Goal: Task Accomplishment & Management: Complete application form

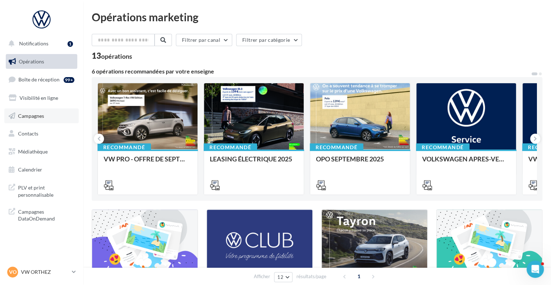
click at [41, 115] on span "Campagnes" at bounding box center [31, 116] width 26 height 6
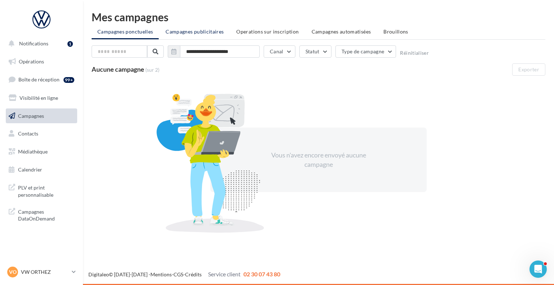
click at [194, 31] on span "Campagnes publicitaires" at bounding box center [195, 32] width 58 height 6
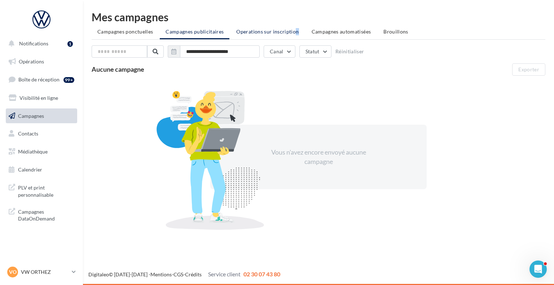
click at [266, 32] on span "Operations sur inscription" at bounding box center [267, 32] width 62 height 6
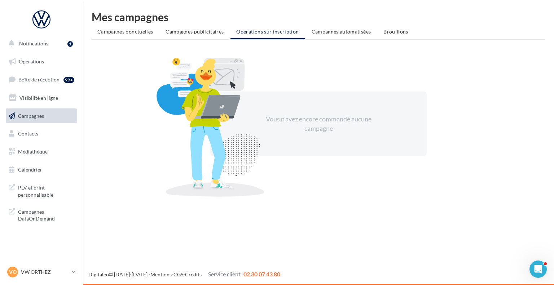
click at [341, 33] on span "Campagnes automatisées" at bounding box center [342, 32] width 60 height 6
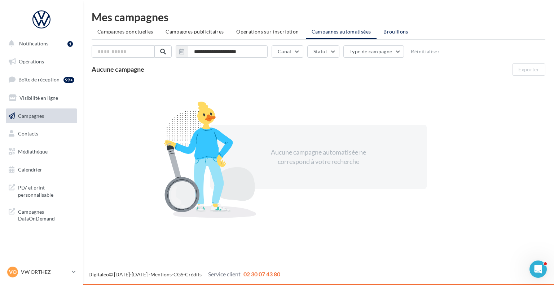
click at [397, 35] on span "Brouillons" at bounding box center [395, 32] width 25 height 6
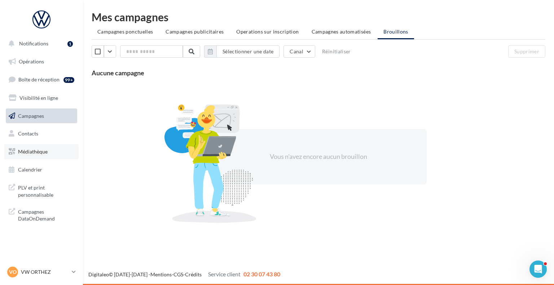
click at [43, 155] on link "Médiathèque" at bounding box center [41, 151] width 74 height 15
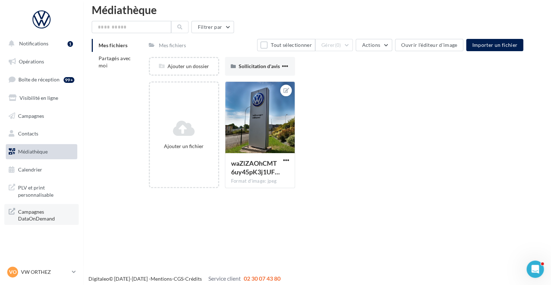
scroll to position [12, 0]
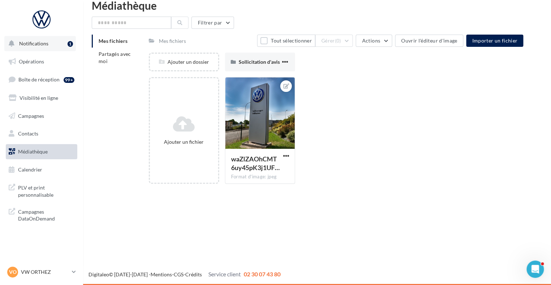
click at [62, 45] on button "Notifications 1" at bounding box center [39, 43] width 71 height 15
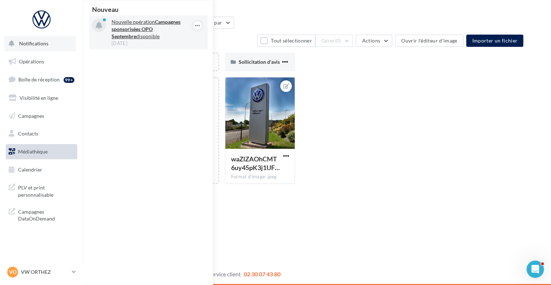
click at [159, 30] on strong "Campagnes sponsorisées OPO Septembre" at bounding box center [145, 29] width 69 height 21
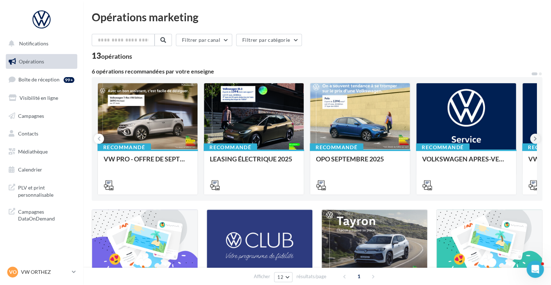
click at [535, 138] on icon at bounding box center [534, 138] width 3 height 7
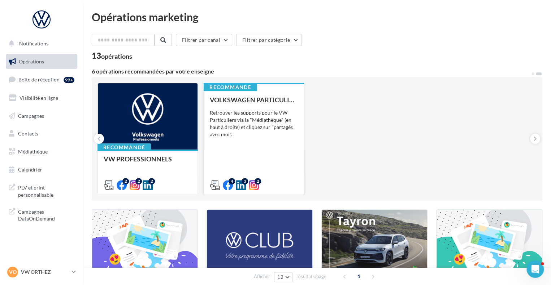
click at [237, 123] on div "Retrouver les supports pour le VW Particuliers via la "Médiathèque" (en haut à …" at bounding box center [254, 123] width 88 height 29
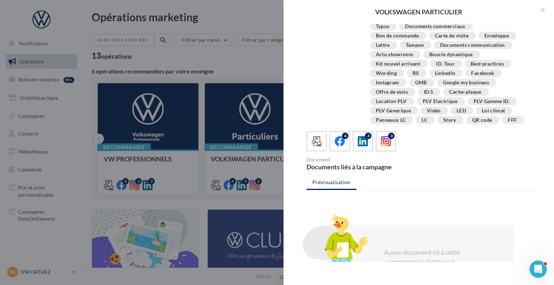
scroll to position [131, 0]
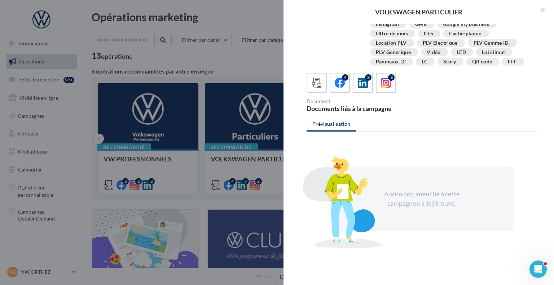
drag, startPoint x: 224, startPoint y: 78, endPoint x: 212, endPoint y: 67, distance: 15.6
click at [224, 78] on div at bounding box center [277, 142] width 554 height 285
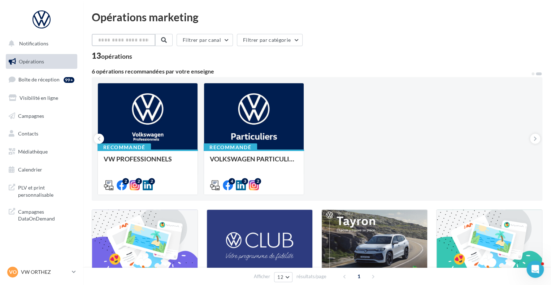
click at [126, 38] on input "text" at bounding box center [123, 40] width 63 height 12
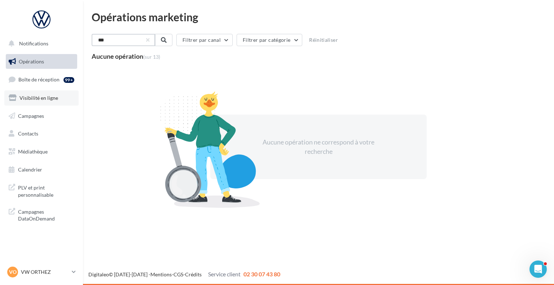
type input "***"
click at [37, 103] on link "Visibilité en ligne" at bounding box center [41, 98] width 74 height 15
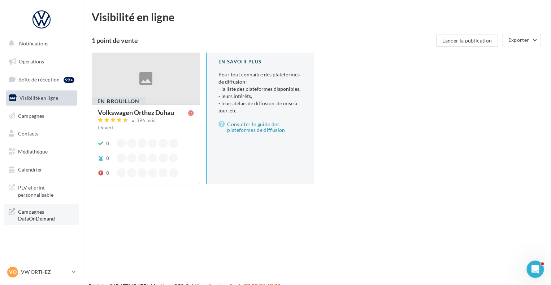
click at [46, 218] on span "Campagnes DataOnDemand" at bounding box center [46, 215] width 56 height 16
click at [37, 117] on span "Campagnes" at bounding box center [31, 116] width 26 height 6
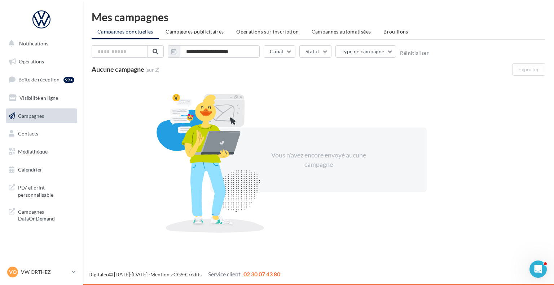
click at [147, 34] on ul "Campagnes ponctuelles Campagnes publicitaires Operations sur inscription Campag…" at bounding box center [319, 32] width 454 height 14
drag, startPoint x: 157, startPoint y: 131, endPoint x: 145, endPoint y: 105, distance: 28.6
click at [145, 107] on div "Vous n'avez encore envoyé aucune campagne" at bounding box center [319, 160] width 454 height 157
click at [277, 54] on button "Canal" at bounding box center [280, 51] width 32 height 12
click at [275, 74] on label at bounding box center [273, 77] width 7 height 7
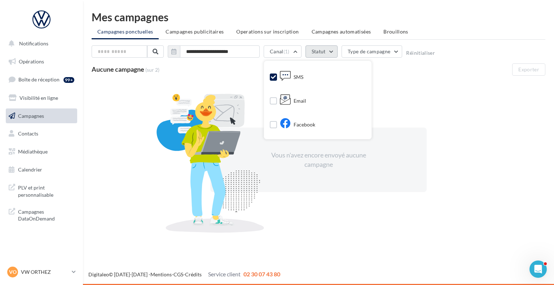
click at [334, 54] on button "Statut" at bounding box center [322, 51] width 32 height 12
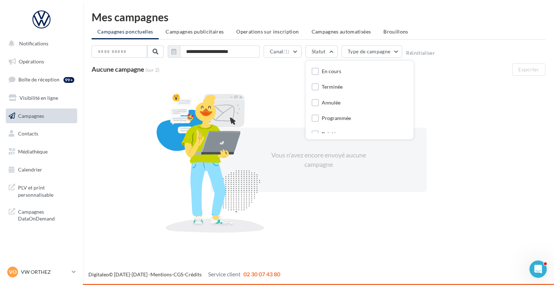
drag, startPoint x: 275, startPoint y: 86, endPoint x: 274, endPoint y: 82, distance: 4.0
click at [274, 85] on div "Vous n'avez encore envoyé aucune campagne" at bounding box center [319, 160] width 454 height 157
click at [350, 57] on button "Type de campagne" at bounding box center [372, 51] width 61 height 12
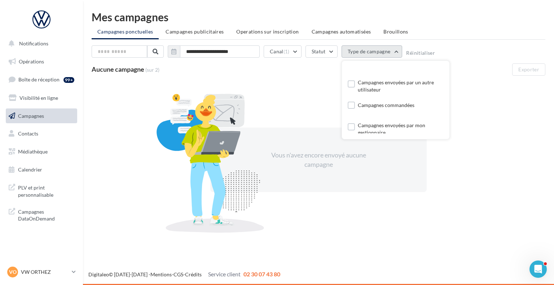
scroll to position [14, 0]
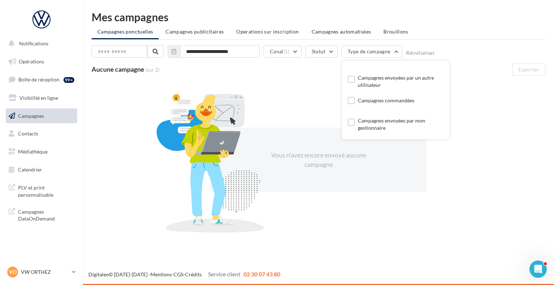
click at [208, 33] on span "Campagnes publicitaires" at bounding box center [195, 32] width 58 height 6
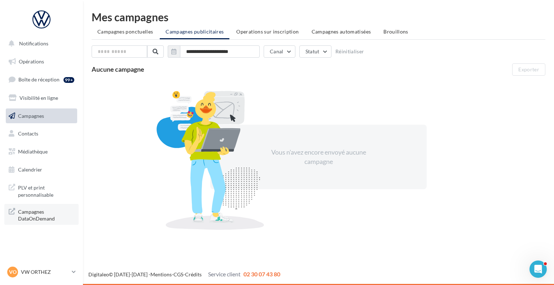
click at [44, 215] on span "Campagnes DataOnDemand" at bounding box center [46, 215] width 56 height 16
click at [36, 135] on span "Contacts" at bounding box center [28, 134] width 20 height 6
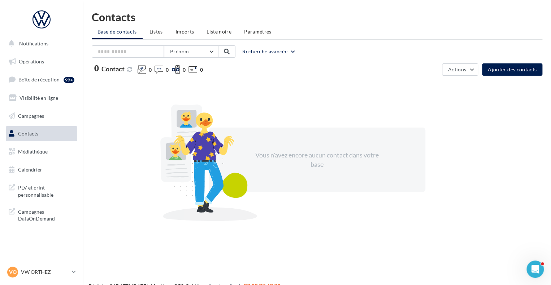
click at [156, 31] on span "Listes" at bounding box center [155, 32] width 13 height 6
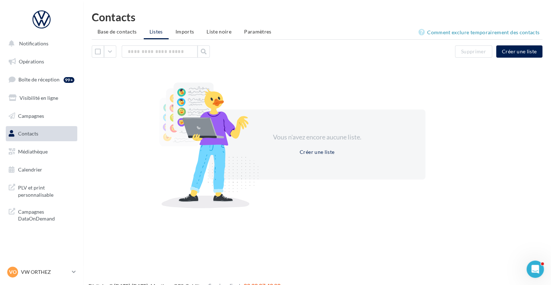
click at [181, 31] on span "Imports" at bounding box center [184, 32] width 18 height 6
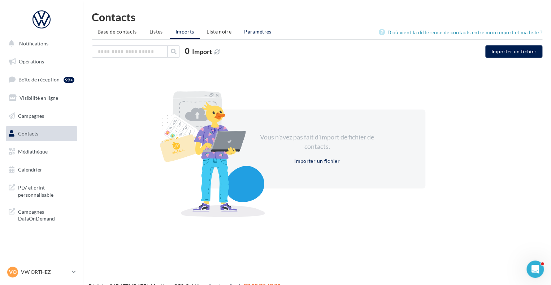
click at [266, 33] on span "Paramètres" at bounding box center [257, 32] width 27 height 6
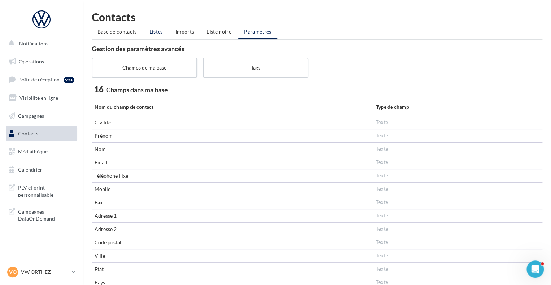
click at [161, 32] on span "Listes" at bounding box center [155, 32] width 13 height 6
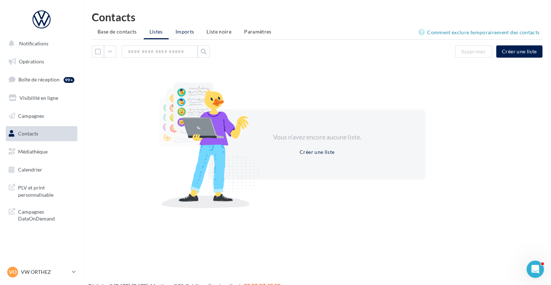
click at [192, 32] on span "Imports" at bounding box center [184, 32] width 18 height 6
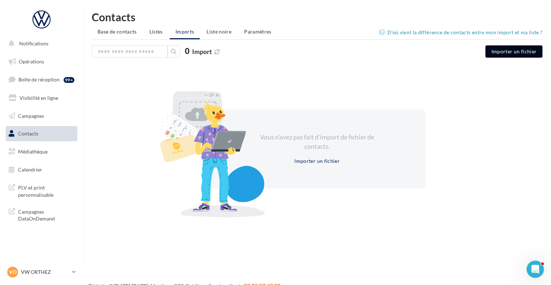
click at [502, 53] on button "Importer un fichier" at bounding box center [513, 51] width 57 height 12
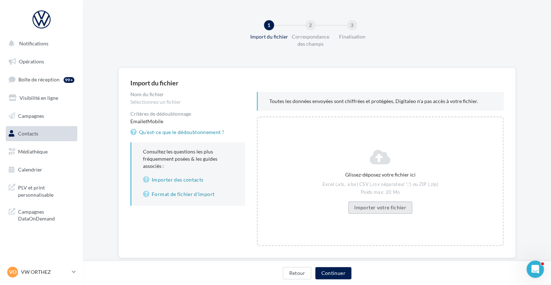
click at [358, 205] on button "Importer votre fichier" at bounding box center [380, 208] width 64 height 12
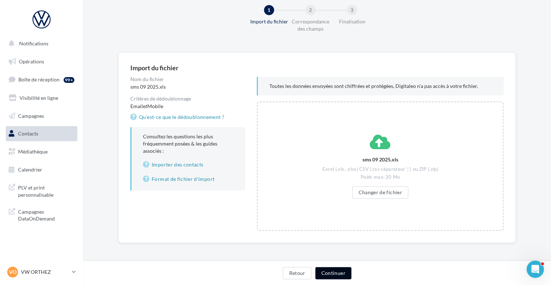
click at [332, 269] on button "Continuer" at bounding box center [333, 273] width 36 height 12
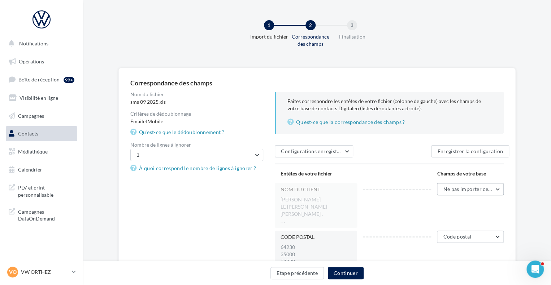
click at [460, 188] on span "Ne pas importer cette colonne" at bounding box center [478, 189] width 71 height 6
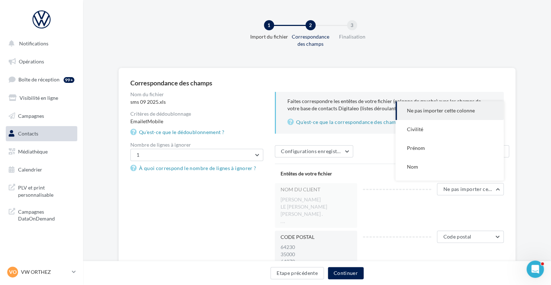
click at [395, 209] on div "NOM DU CLIENT HENRY GERALD LE MOING JONATHAN MALVY MICHEL JEAN . ... Ne pas imp…" at bounding box center [392, 205] width 235 height 45
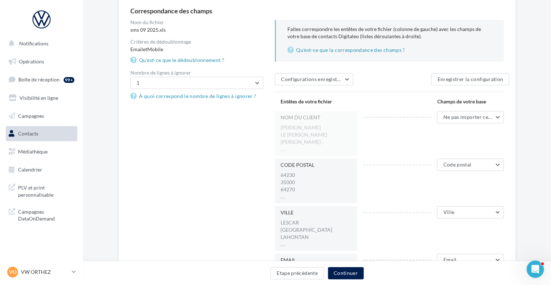
scroll to position [108, 0]
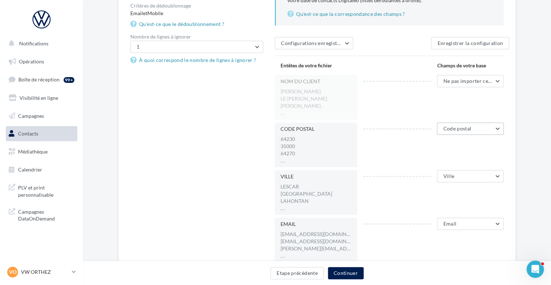
click at [498, 130] on button "Code postal" at bounding box center [470, 129] width 67 height 12
click at [395, 110] on div "NOM DU CLIENT HENRY GERALD LE MOING JONATHAN MALVY MICHEL JEAN . ... Ne pas imp…" at bounding box center [392, 97] width 235 height 45
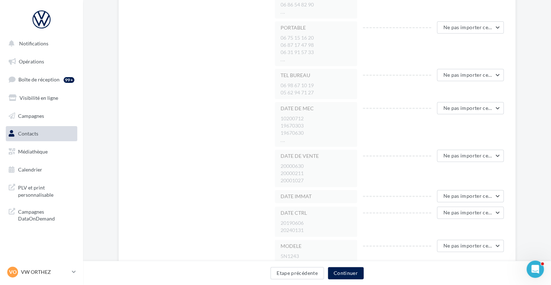
scroll to position [433, 0]
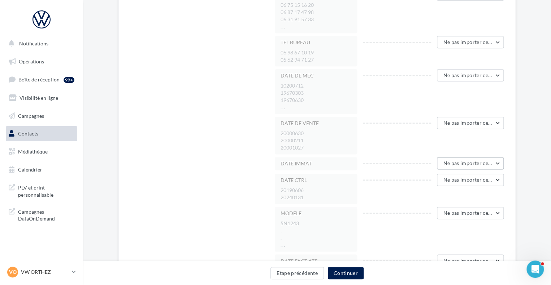
click at [495, 161] on button "Ne pas importer cette colonne" at bounding box center [470, 163] width 67 height 12
click at [434, 181] on span "Ne pas importer cette colonne" at bounding box center [441, 182] width 68 height 6
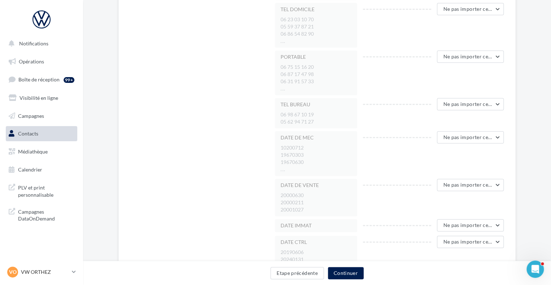
scroll to position [361, 0]
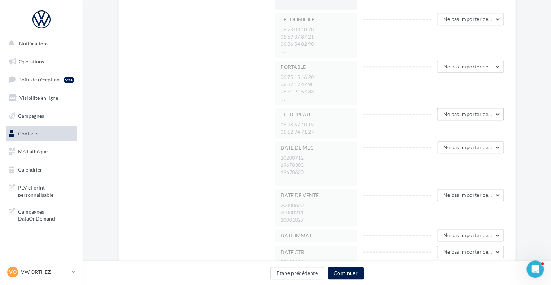
click at [498, 110] on button "Ne pas importer cette colonne" at bounding box center [470, 114] width 67 height 12
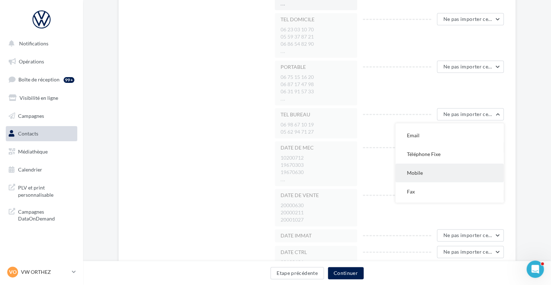
click at [424, 170] on button "Mobile" at bounding box center [449, 173] width 108 height 19
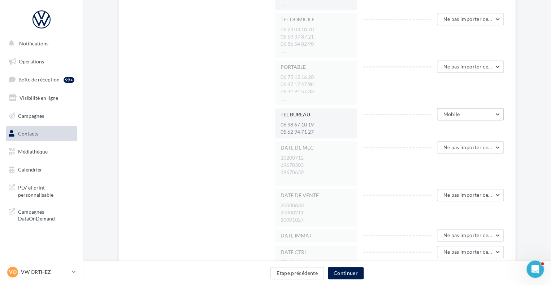
scroll to position [325, 0]
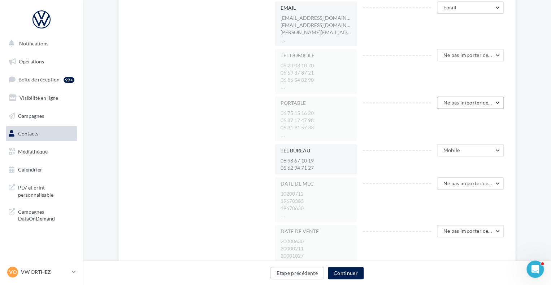
click at [496, 100] on button "Ne pas importer cette colonne" at bounding box center [470, 103] width 67 height 12
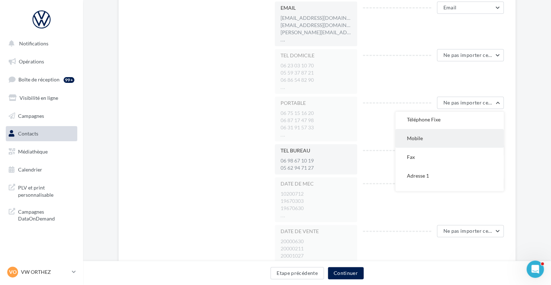
click at [447, 137] on button "Mobile" at bounding box center [449, 138] width 108 height 19
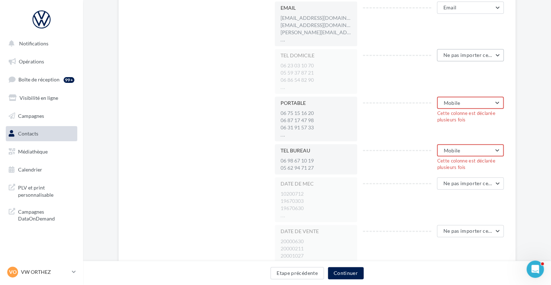
click at [499, 53] on button "Ne pas importer cette colonne" at bounding box center [470, 55] width 67 height 12
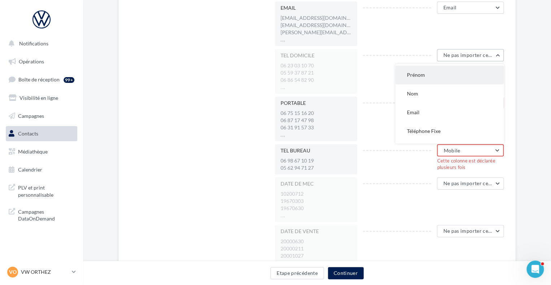
scroll to position [72, 0]
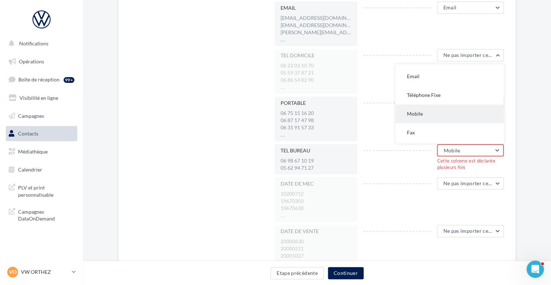
click at [453, 111] on button "Mobile" at bounding box center [449, 114] width 108 height 19
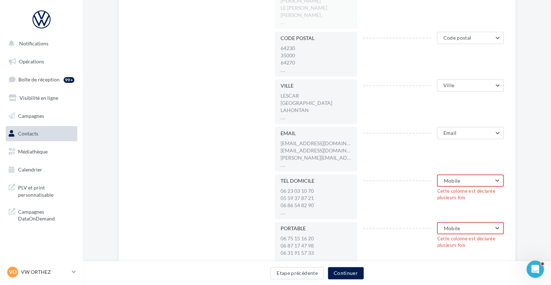
scroll to position [180, 0]
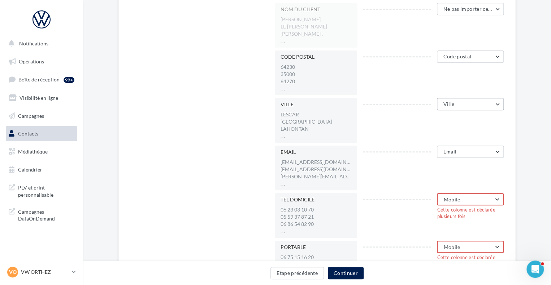
click at [497, 104] on button "Ville" at bounding box center [470, 104] width 67 height 12
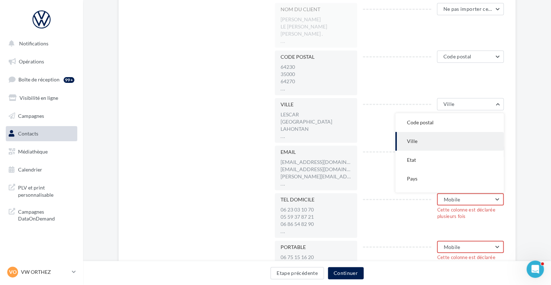
click at [426, 82] on div "CODE POSTAL 64230 35000 64270 ... Code postal Ne pas importer cette colonne Civ…" at bounding box center [392, 73] width 235 height 45
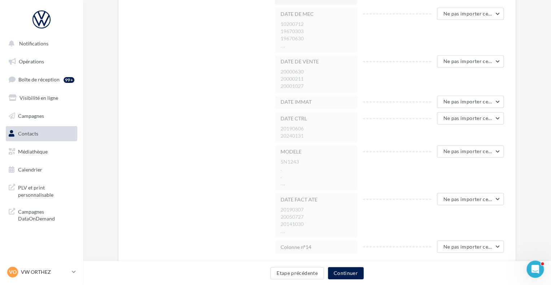
scroll to position [521, 0]
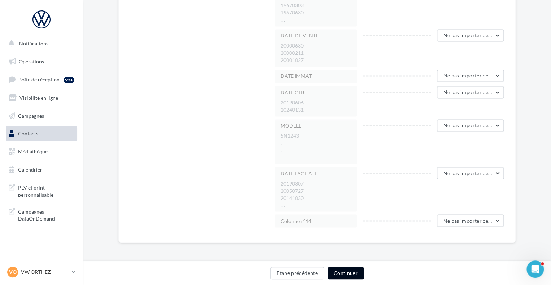
click at [346, 272] on button "Continuer" at bounding box center [346, 273] width 36 height 12
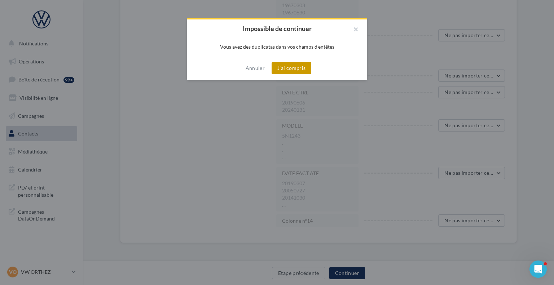
click at [291, 69] on button "J'ai compris" at bounding box center [292, 68] width 40 height 12
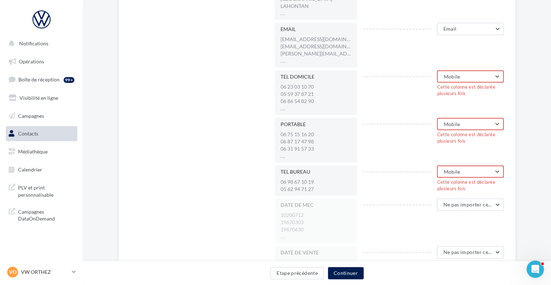
scroll to position [124, 0]
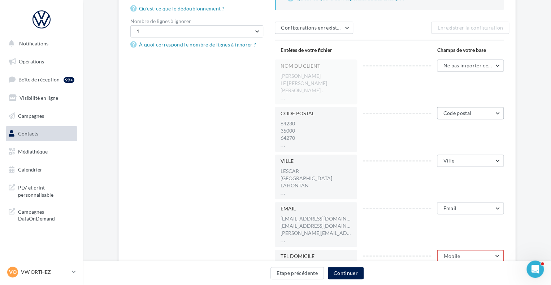
click at [497, 112] on button "Code postal" at bounding box center [470, 113] width 67 height 12
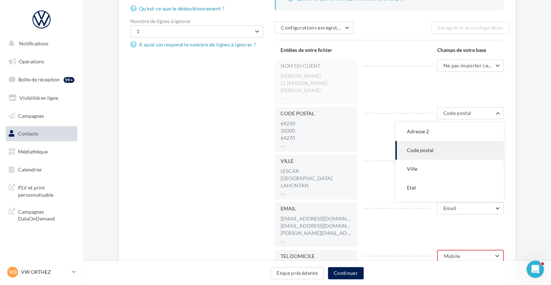
click at [387, 93] on div "NOM DU CLIENT HENRY GERALD LE MOING JONATHAN MALVY MICHEL JEAN . ... Ne pas imp…" at bounding box center [392, 82] width 235 height 45
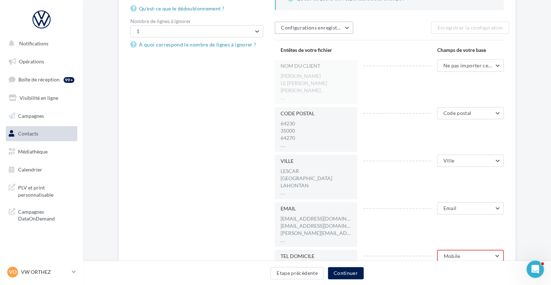
click at [333, 29] on span "Configurations enregistrées" at bounding box center [314, 28] width 66 height 6
click at [339, 47] on div "Configurations enregistrées" at bounding box center [320, 46] width 69 height 7
click at [377, 87] on div "NOM DU CLIENT HENRY GERALD LE MOING JONATHAN MALVY MICHEL JEAN . ... Ne pas imp…" at bounding box center [392, 82] width 235 height 45
click at [256, 30] on button "1" at bounding box center [196, 31] width 133 height 12
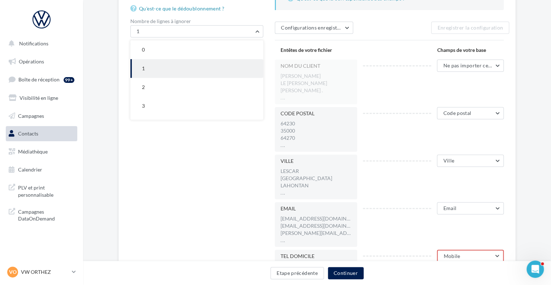
click at [166, 49] on button "0" at bounding box center [196, 49] width 133 height 19
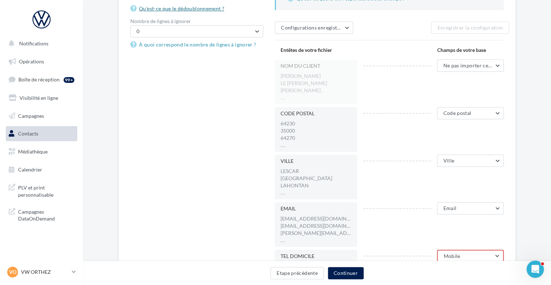
click at [196, 10] on link "Qu'est-ce que le dédoublonnement ?" at bounding box center [178, 8] width 97 height 9
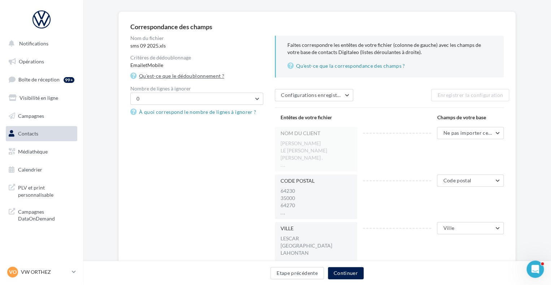
scroll to position [72, 0]
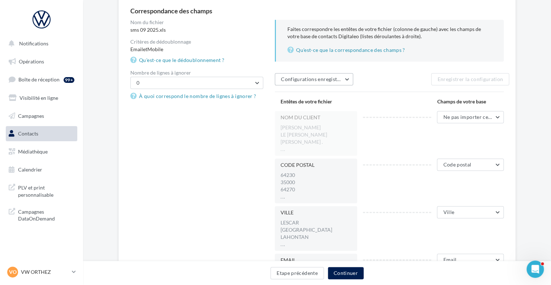
click at [346, 80] on button "Configurations enregistrées" at bounding box center [314, 79] width 78 height 12
click at [340, 98] on div "Configurations enregistrées" at bounding box center [320, 97] width 69 height 7
click at [403, 83] on div "Configurations enregistrées Configurations enregistrées" at bounding box center [353, 79] width 156 height 12
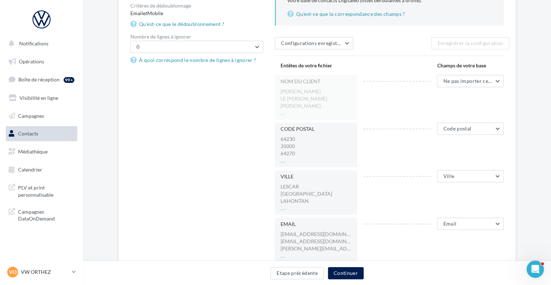
click at [306, 128] on div "CODE POSTAL" at bounding box center [315, 129] width 71 height 7
click at [285, 127] on div "CODE POSTAL" at bounding box center [315, 129] width 71 height 7
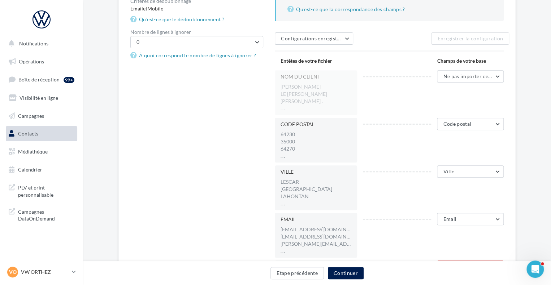
scroll to position [144, 0]
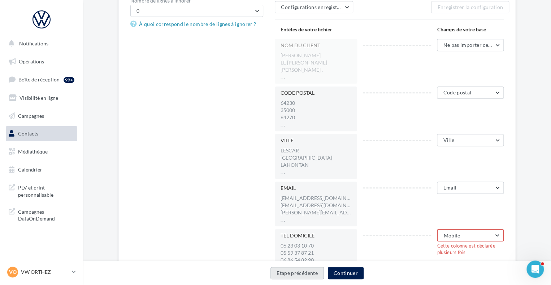
click at [293, 274] on button "Etape précédente" at bounding box center [296, 273] width 53 height 12
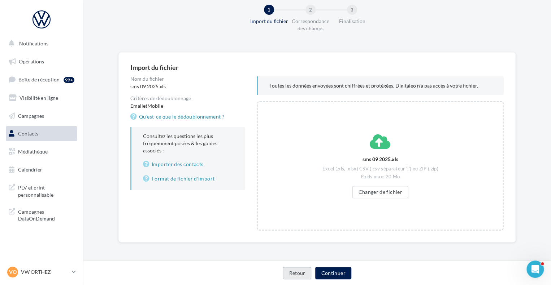
scroll to position [15, 0]
click at [382, 193] on button "Changer de fichier" at bounding box center [380, 193] width 56 height 12
click at [332, 273] on button "Continuer" at bounding box center [333, 273] width 36 height 12
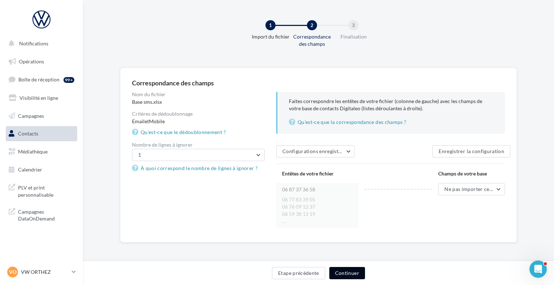
click at [348, 272] on button "Continuer" at bounding box center [347, 273] width 36 height 12
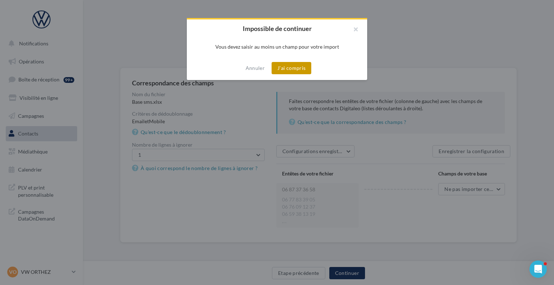
click at [295, 62] on div "Annuler J'ai compris" at bounding box center [277, 68] width 180 height 24
click at [297, 70] on button "J'ai compris" at bounding box center [292, 68] width 40 height 12
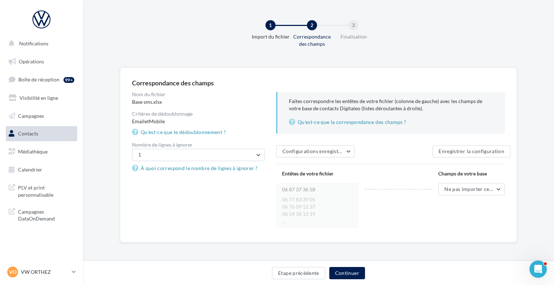
click at [302, 176] on div "Entêtes de votre fichier" at bounding box center [317, 174] width 82 height 19
click at [457, 188] on span "Ne pas importer cette colonne" at bounding box center [479, 189] width 71 height 6
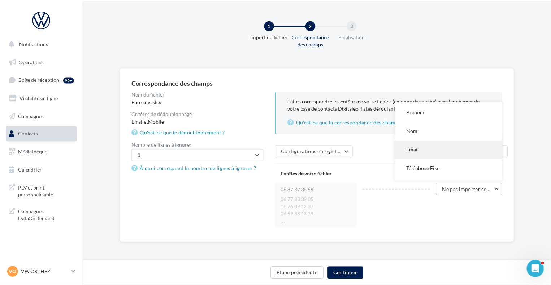
scroll to position [72, 0]
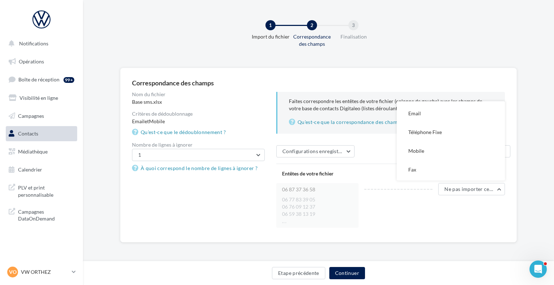
click at [426, 146] on button "Mobile" at bounding box center [451, 151] width 108 height 19
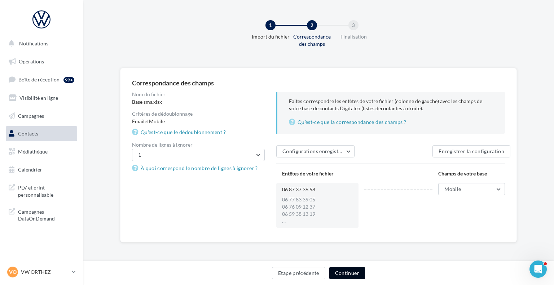
click at [350, 275] on button "Continuer" at bounding box center [347, 273] width 36 height 12
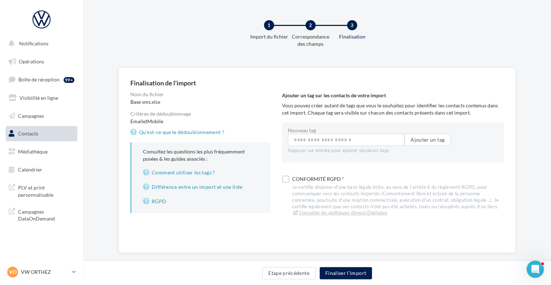
click at [289, 181] on div "Conformité RGPD * Je certifie disposer d'une base légale licite, au sens de l’a…" at bounding box center [393, 196] width 222 height 44
click at [286, 181] on label at bounding box center [285, 179] width 7 height 7
click at [333, 273] on button "Finaliser l'import" at bounding box center [345, 273] width 52 height 12
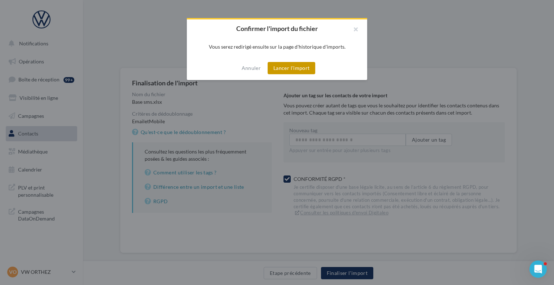
click at [286, 69] on button "Lancer l'import" at bounding box center [292, 68] width 48 height 12
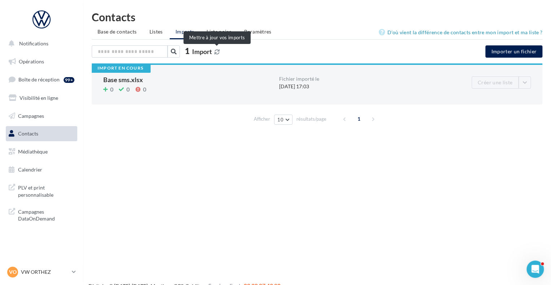
click at [218, 53] on icon at bounding box center [216, 51] width 5 height 5
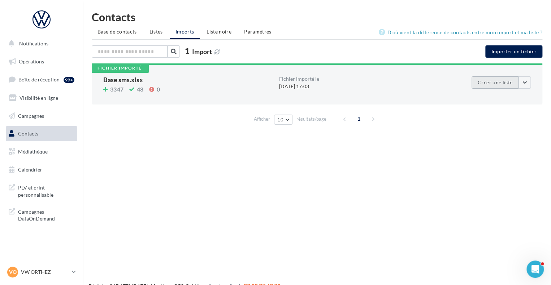
click at [488, 83] on button "Créer une liste" at bounding box center [494, 82] width 47 height 12
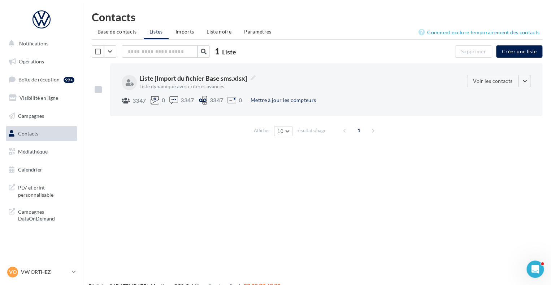
click at [98, 89] on label at bounding box center [98, 89] width 7 height 7
click at [494, 84] on button "Voir les contacts" at bounding box center [492, 81] width 52 height 12
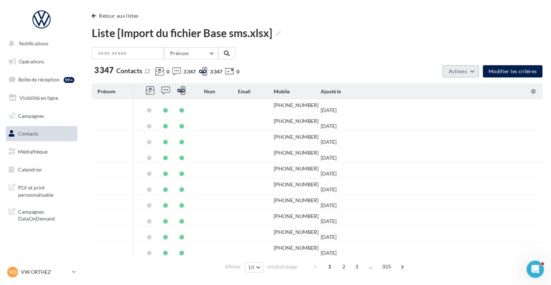
click at [458, 75] on button "Actions" at bounding box center [460, 71] width 36 height 12
click at [401, 56] on div "Prénom Prénom Nom Email Mobile Téléphone Fixe" at bounding box center [317, 53] width 450 height 12
click at [108, 16] on button "Retour aux listes" at bounding box center [116, 16] width 49 height 9
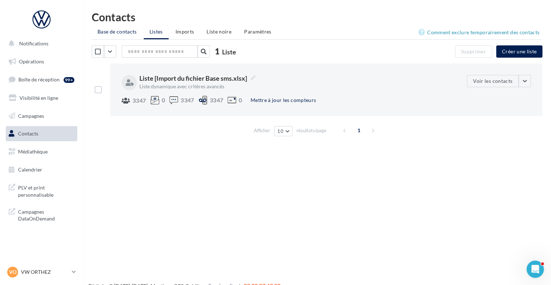
click at [120, 31] on span "Base de contacts" at bounding box center [116, 32] width 39 height 6
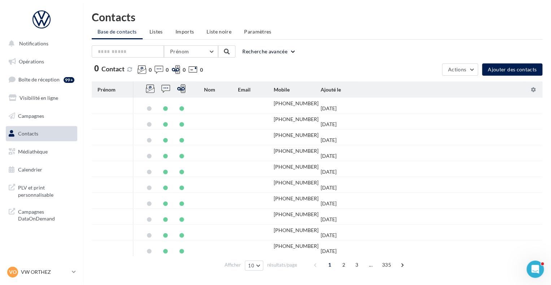
click at [259, 51] on button "Recherche avancée" at bounding box center [269, 51] width 60 height 9
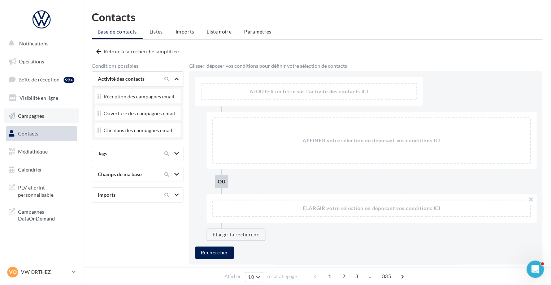
click at [33, 116] on span "Campagnes" at bounding box center [31, 116] width 26 height 6
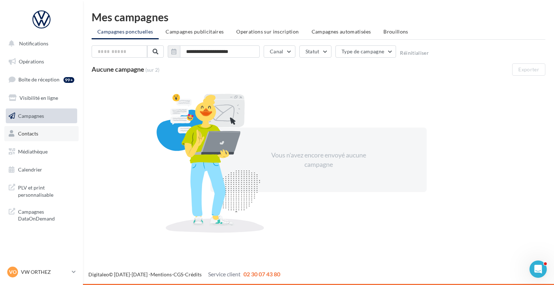
click at [47, 135] on link "Contacts" at bounding box center [41, 133] width 74 height 15
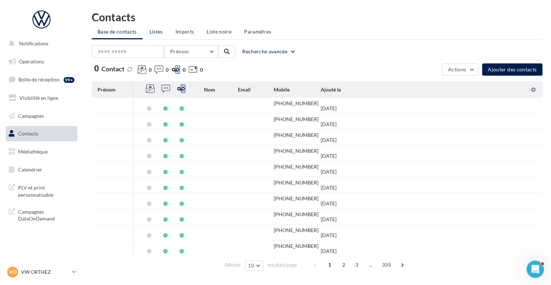
click at [160, 31] on span "Listes" at bounding box center [155, 32] width 13 height 6
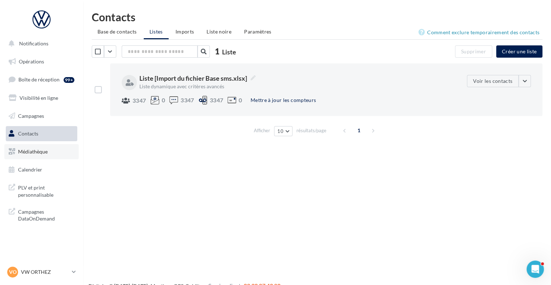
click at [28, 154] on span "Médiathèque" at bounding box center [33, 152] width 30 height 6
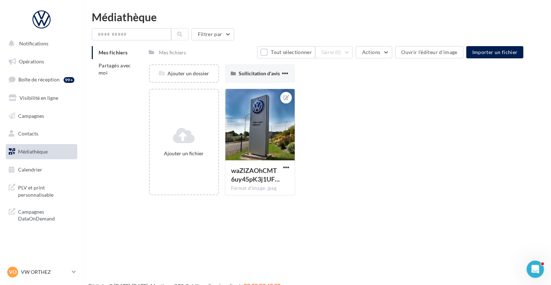
click at [166, 52] on div "Mes fichiers" at bounding box center [172, 52] width 27 height 7
click at [167, 52] on div "Mes fichiers" at bounding box center [172, 52] width 27 height 7
click at [42, 41] on span "Notifications" at bounding box center [33, 43] width 29 height 6
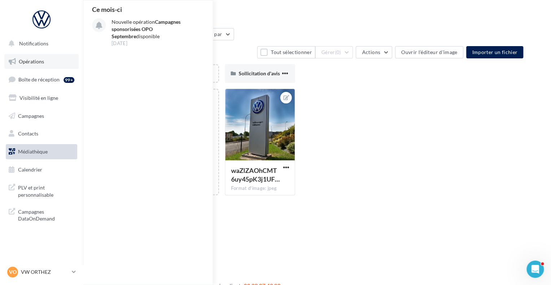
click at [43, 61] on span "Opérations" at bounding box center [31, 61] width 25 height 6
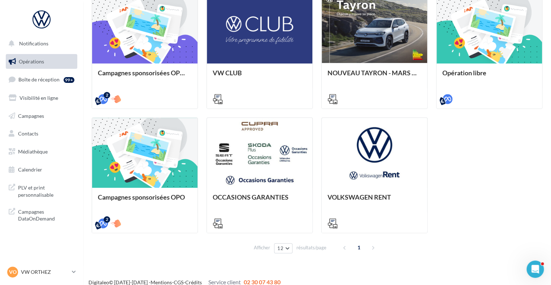
scroll to position [224, 0]
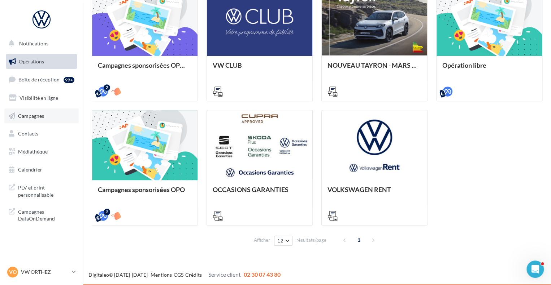
click at [32, 115] on span "Campagnes" at bounding box center [31, 116] width 26 height 6
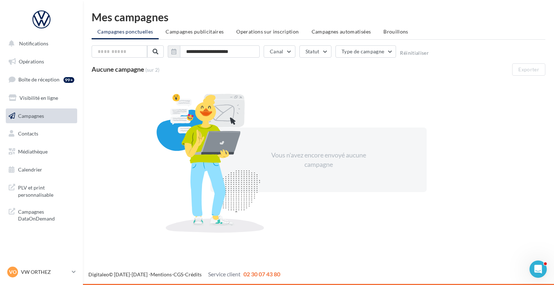
click at [358, 29] on span "Campagnes automatisées" at bounding box center [342, 32] width 60 height 6
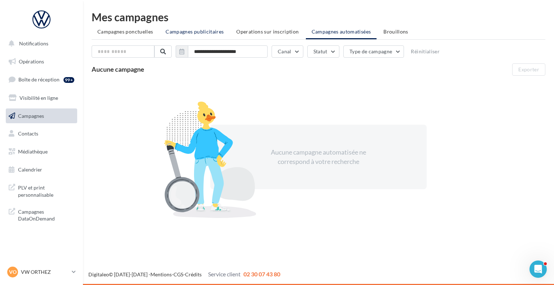
click at [218, 30] on span "Campagnes publicitaires" at bounding box center [195, 32] width 58 height 6
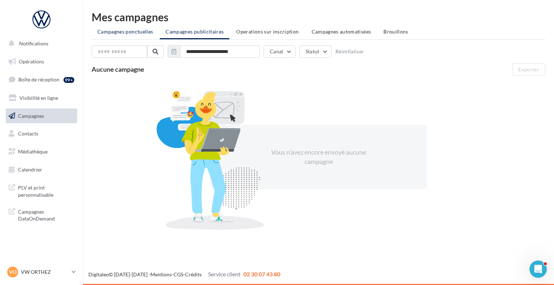
click at [126, 31] on span "Campagnes ponctuelles" at bounding box center [125, 32] width 56 height 6
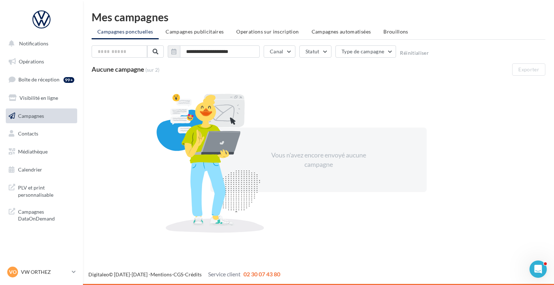
click at [303, 162] on div "Vous n'avez encore envoyé aucune campagne" at bounding box center [319, 160] width 124 height 18
click at [377, 55] on button "Type de campagne" at bounding box center [366, 51] width 61 height 12
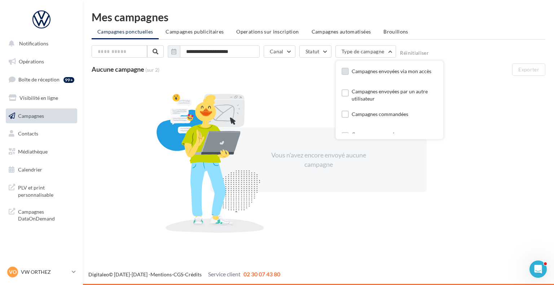
click at [345, 70] on label at bounding box center [345, 71] width 7 height 7
click at [18, 80] on span "Boîte de réception" at bounding box center [38, 79] width 41 height 6
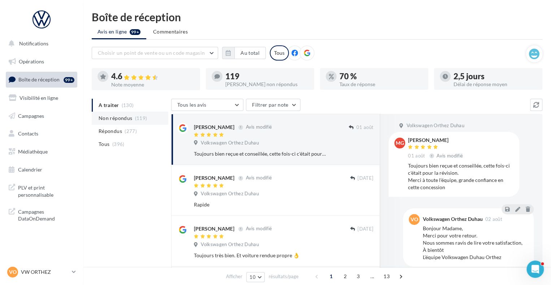
click at [117, 115] on span "Non répondus" at bounding box center [115, 118] width 34 height 7
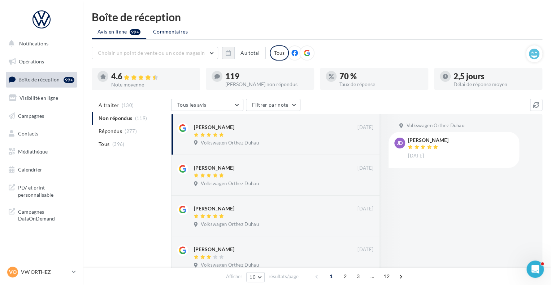
click at [183, 34] on span "Commentaires" at bounding box center [170, 31] width 35 height 7
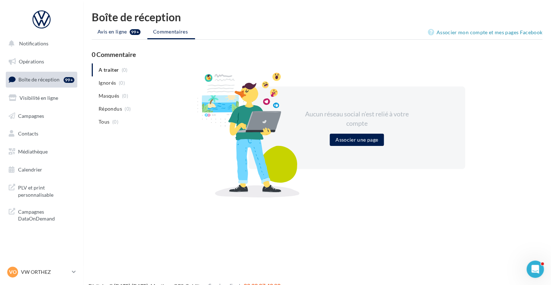
click at [117, 33] on span "Avis en ligne" at bounding box center [112, 31] width 30 height 7
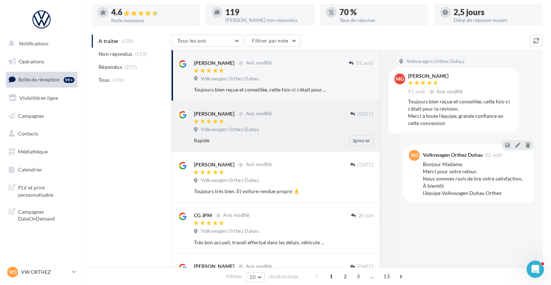
scroll to position [42, 0]
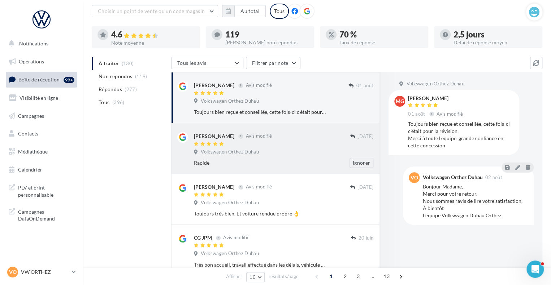
click at [294, 155] on div "Volkswagen Orthez Duhau" at bounding box center [283, 153] width 179 height 8
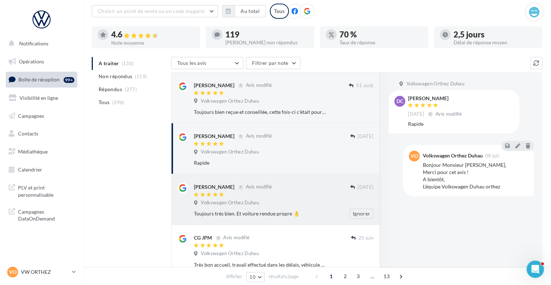
click at [277, 189] on div "[PERSON_NAME] Avis modifié" at bounding box center [272, 187] width 156 height 8
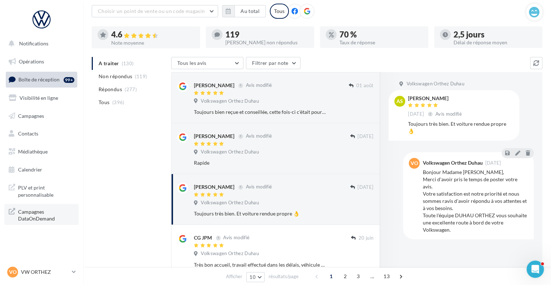
click at [27, 220] on span "Campagnes DataOnDemand" at bounding box center [46, 215] width 56 height 16
click at [39, 44] on span "Notifications" at bounding box center [33, 43] width 29 height 6
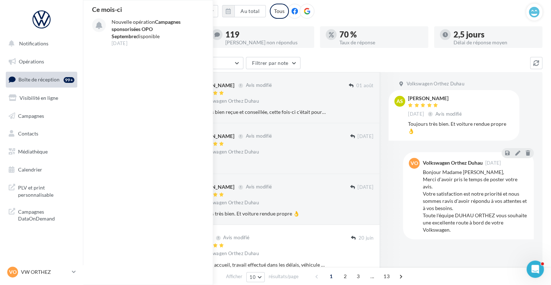
click at [44, 10] on div at bounding box center [41, 22] width 71 height 27
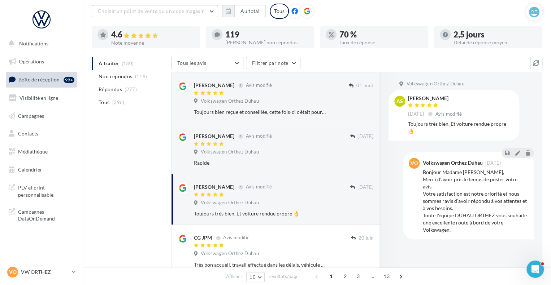
click at [147, 11] on span "Choisir un point de vente ou un code magasin" at bounding box center [151, 11] width 107 height 6
click at [149, 27] on span "1005190 - Volkswagen Orthez Duhau" at bounding box center [145, 29] width 84 height 6
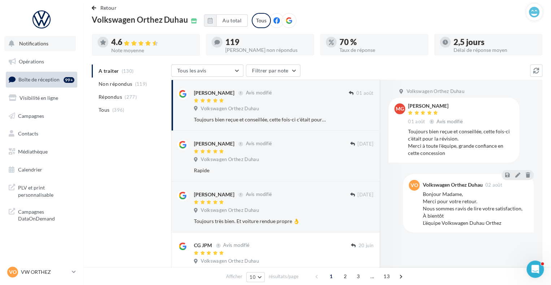
click at [35, 46] on span "Notifications" at bounding box center [33, 43] width 29 height 6
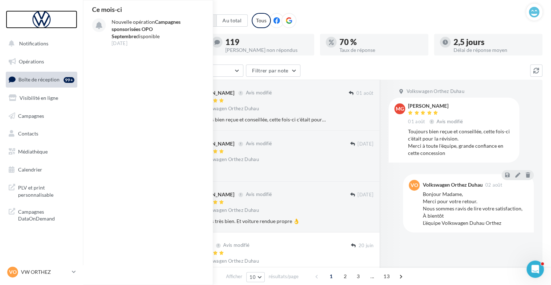
click at [45, 17] on div at bounding box center [42, 19] width 58 height 18
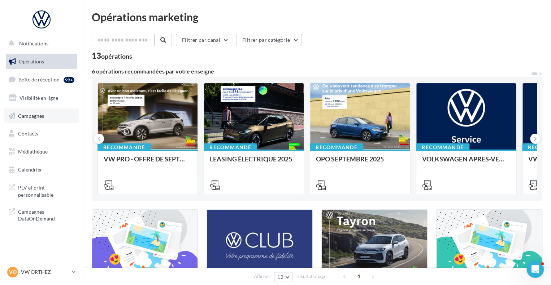
click at [43, 117] on span "Campagnes" at bounding box center [31, 116] width 26 height 6
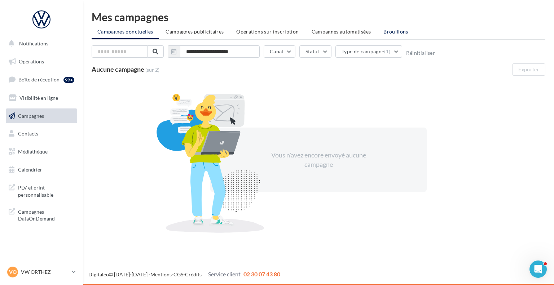
click at [396, 31] on span "Brouillons" at bounding box center [395, 32] width 25 height 6
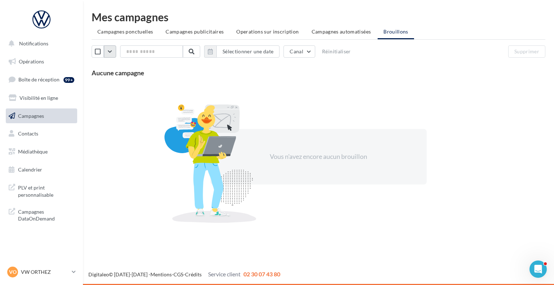
click at [106, 50] on button "button" at bounding box center [110, 51] width 12 height 12
click at [247, 89] on div "Vous n'avez encore aucun brouillon" at bounding box center [319, 157] width 454 height 148
click at [309, 54] on button "Canal" at bounding box center [300, 51] width 32 height 12
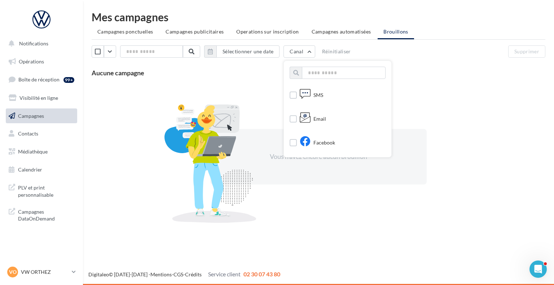
click at [302, 96] on div "SMS" at bounding box center [307, 96] width 34 height 13
click at [297, 95] on label at bounding box center [293, 95] width 7 height 7
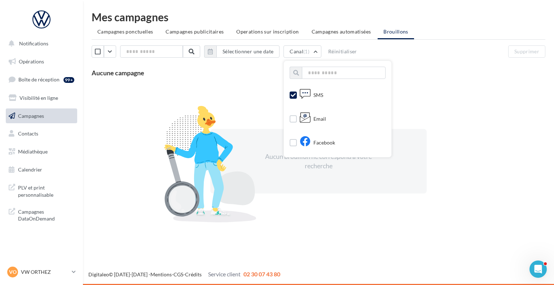
click at [227, 71] on div "Aucune campagne" at bounding box center [319, 73] width 454 height 8
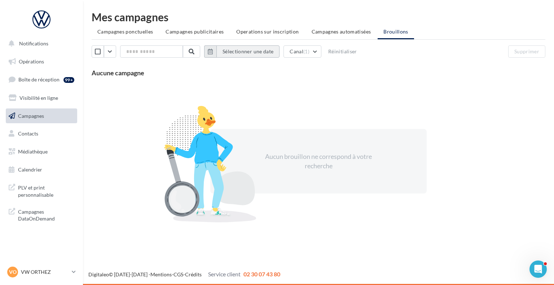
click at [229, 52] on button "Sélectionner une date" at bounding box center [247, 51] width 63 height 12
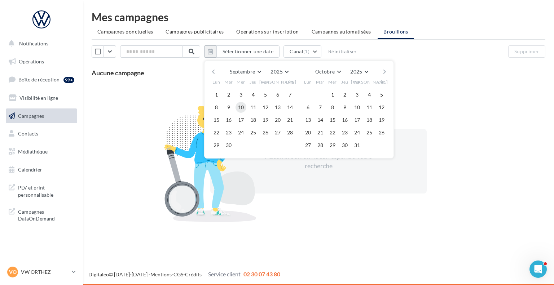
click at [246, 109] on button "10" at bounding box center [241, 107] width 11 height 11
click at [244, 106] on button "10" at bounding box center [241, 107] width 11 height 11
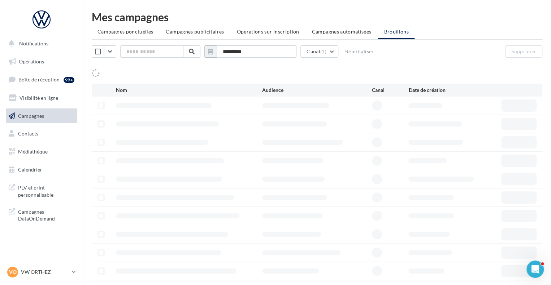
click at [244, 106] on div at bounding box center [189, 105] width 146 height 5
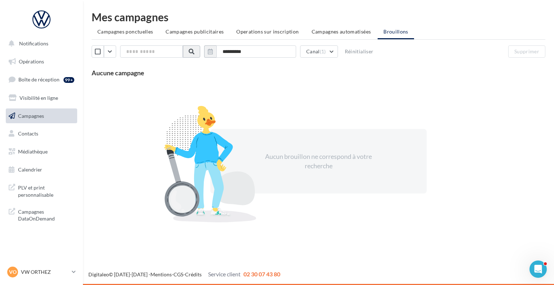
click at [194, 54] on span at bounding box center [192, 52] width 6 height 6
click at [106, 51] on button "button" at bounding box center [110, 51] width 12 height 12
click at [304, 105] on div "Aucun brouillon ne correspond à votre recherche" at bounding box center [319, 161] width 454 height 157
click at [340, 33] on span "Campagnes automatisées" at bounding box center [342, 32] width 60 height 6
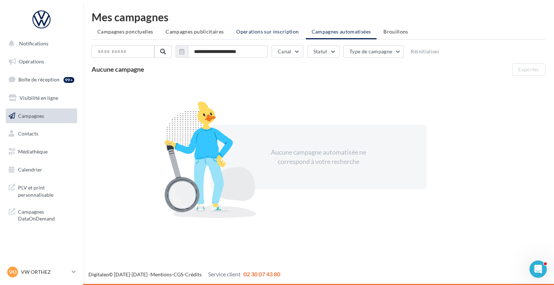
click at [275, 32] on span "Operations sur inscription" at bounding box center [267, 32] width 62 height 6
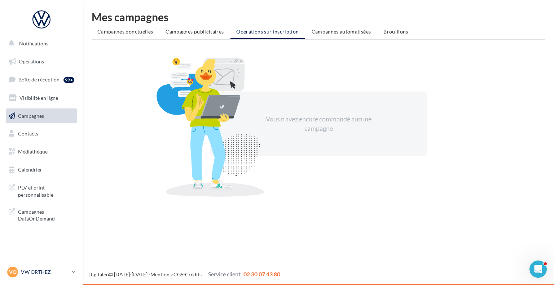
click at [75, 272] on icon at bounding box center [74, 272] width 4 height 6
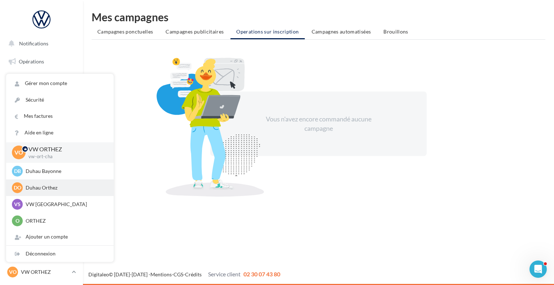
click at [55, 190] on p "Duhau Orthez" at bounding box center [65, 187] width 79 height 7
